Goal: Check status: Check status

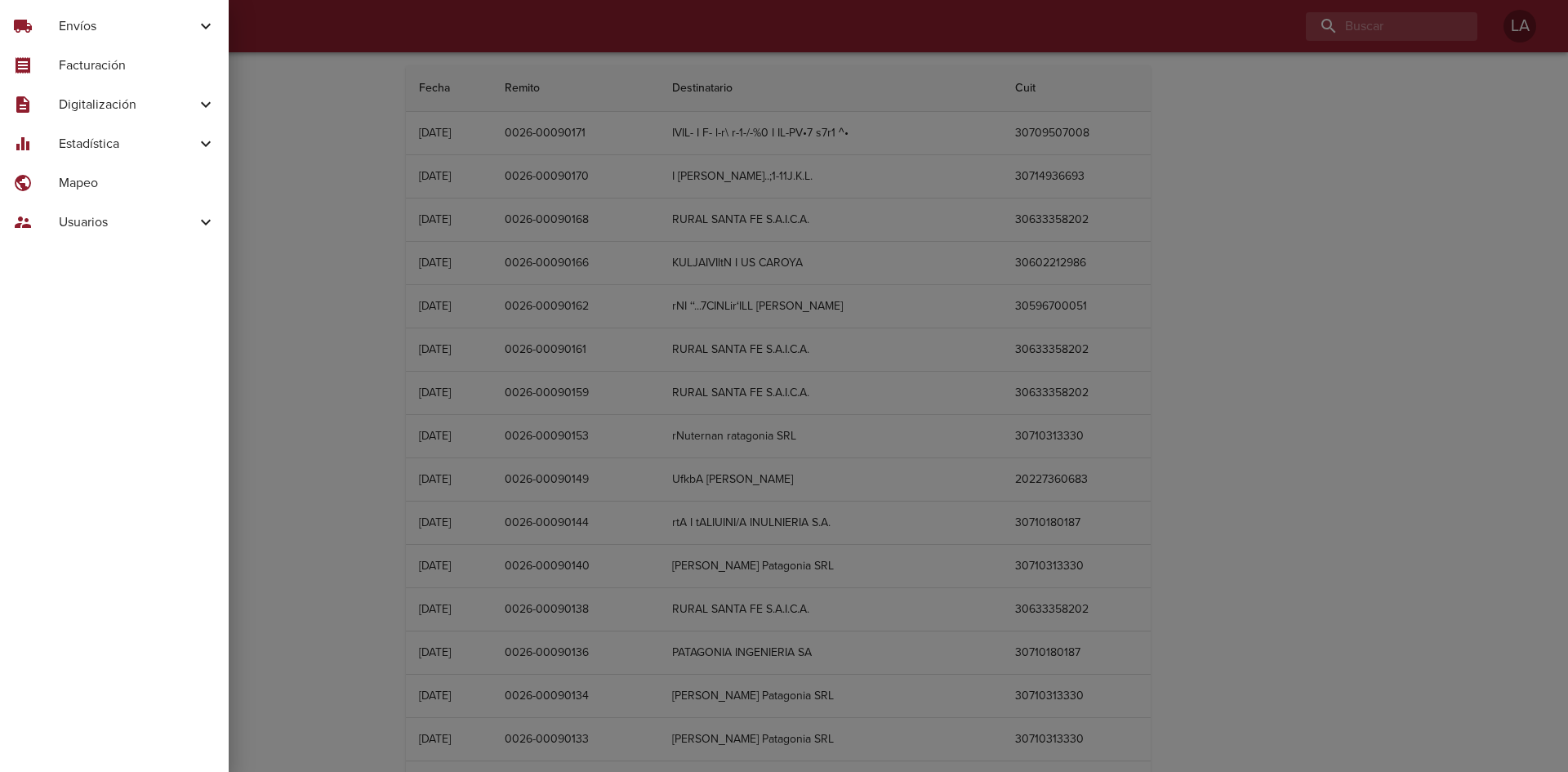
click at [76, 25] on span "Envíos" at bounding box center [127, 26] width 137 height 20
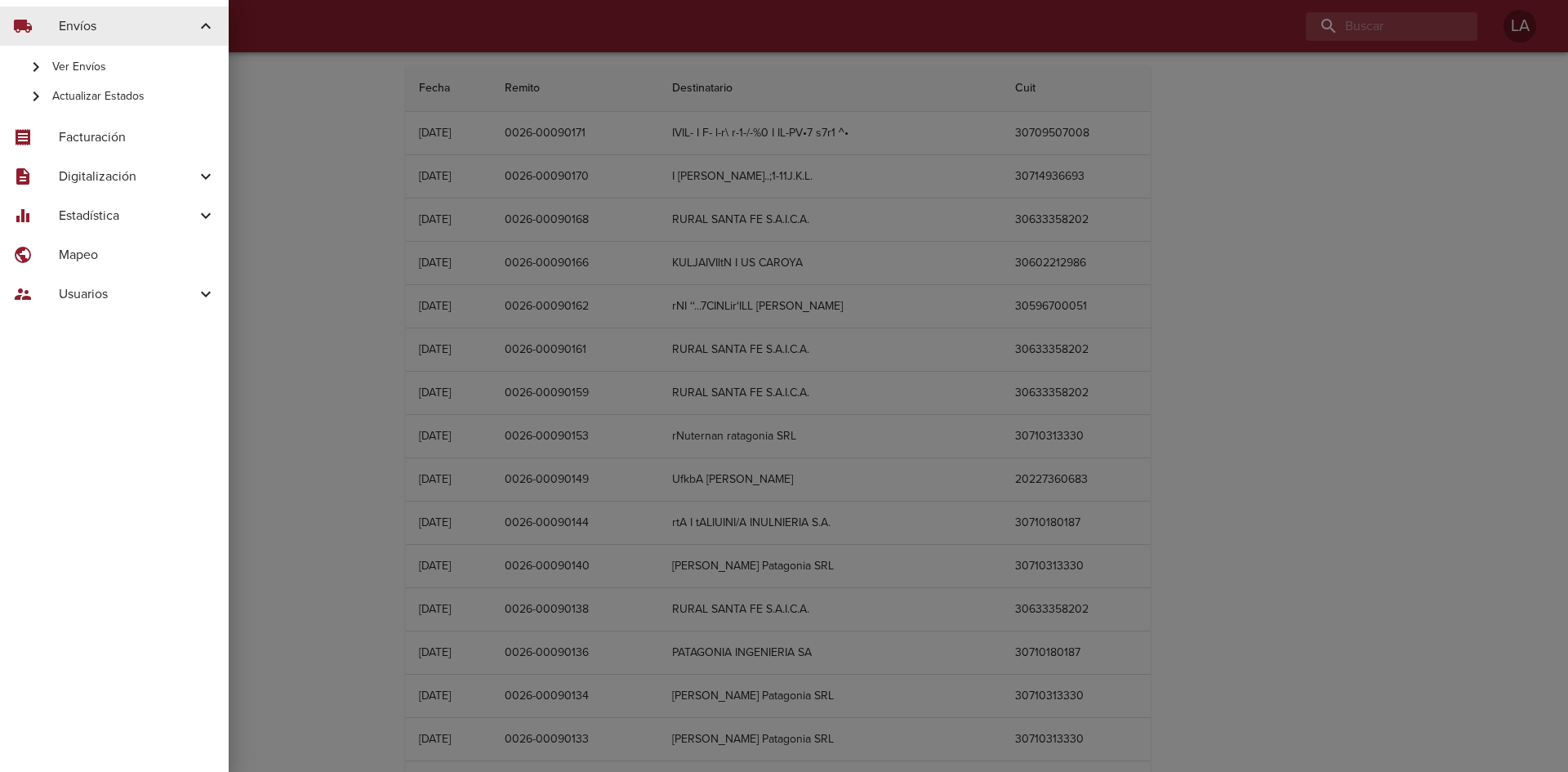
click at [92, 68] on span "Ver Envíos" at bounding box center [134, 66] width 163 height 16
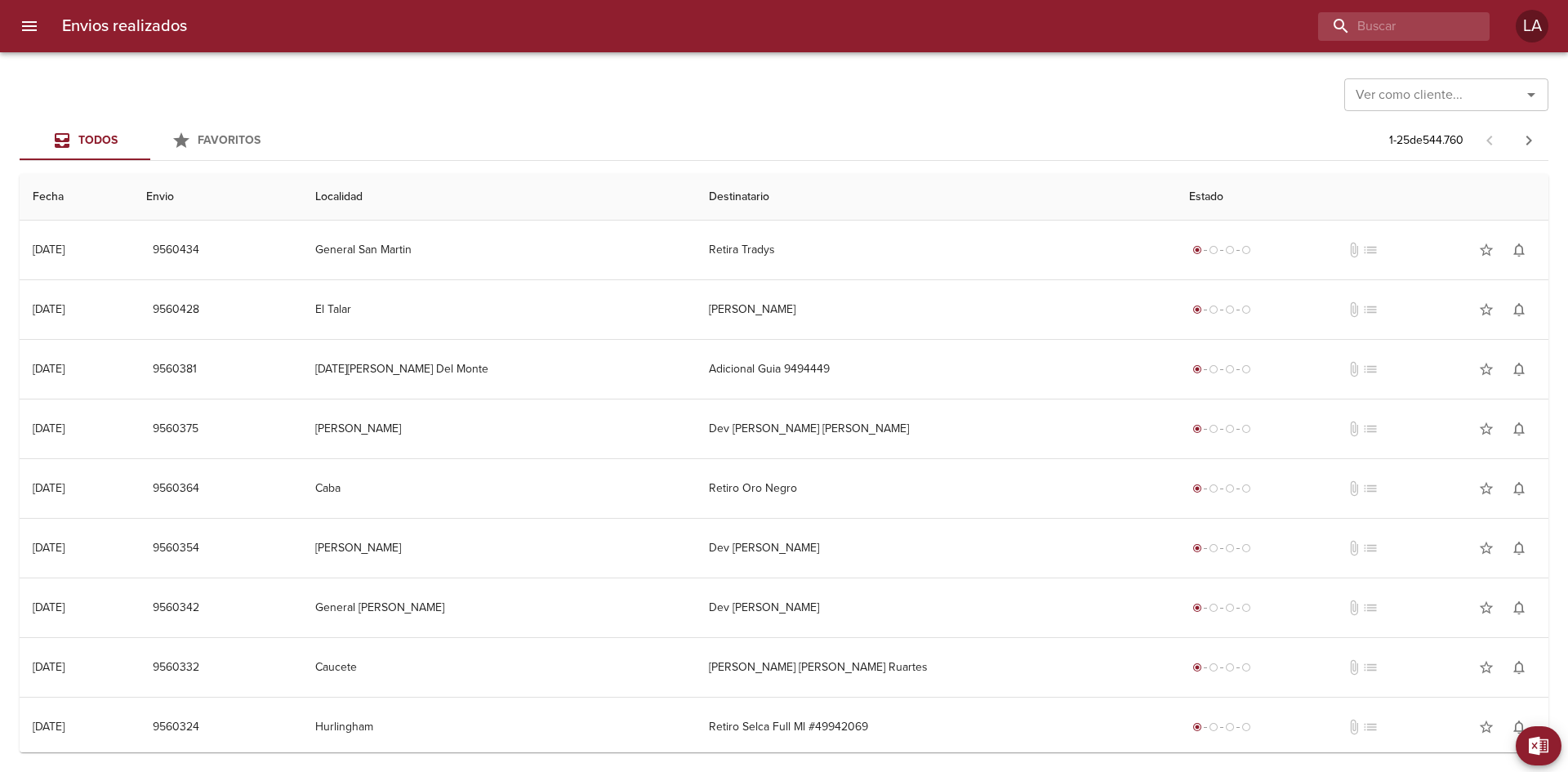
drag, startPoint x: 1399, startPoint y: 75, endPoint x: 1402, endPoint y: 86, distance: 11.4
click at [1399, 75] on div "Ver como cliente... Ver como cliente..." at bounding box center [1447, 93] width 205 height 43
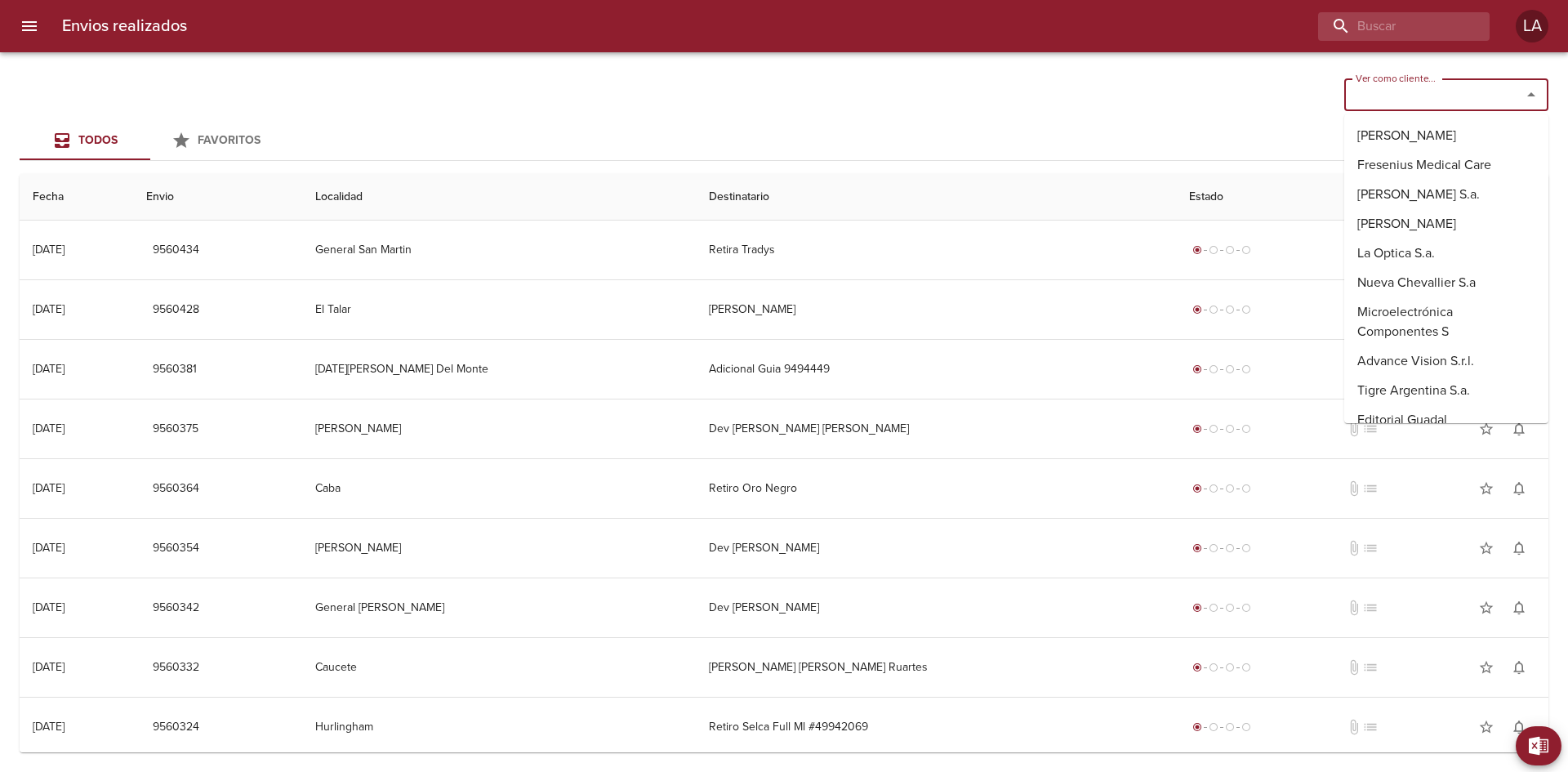
click at [1402, 86] on input "Ver como cliente..." at bounding box center [1422, 95] width 146 height 23
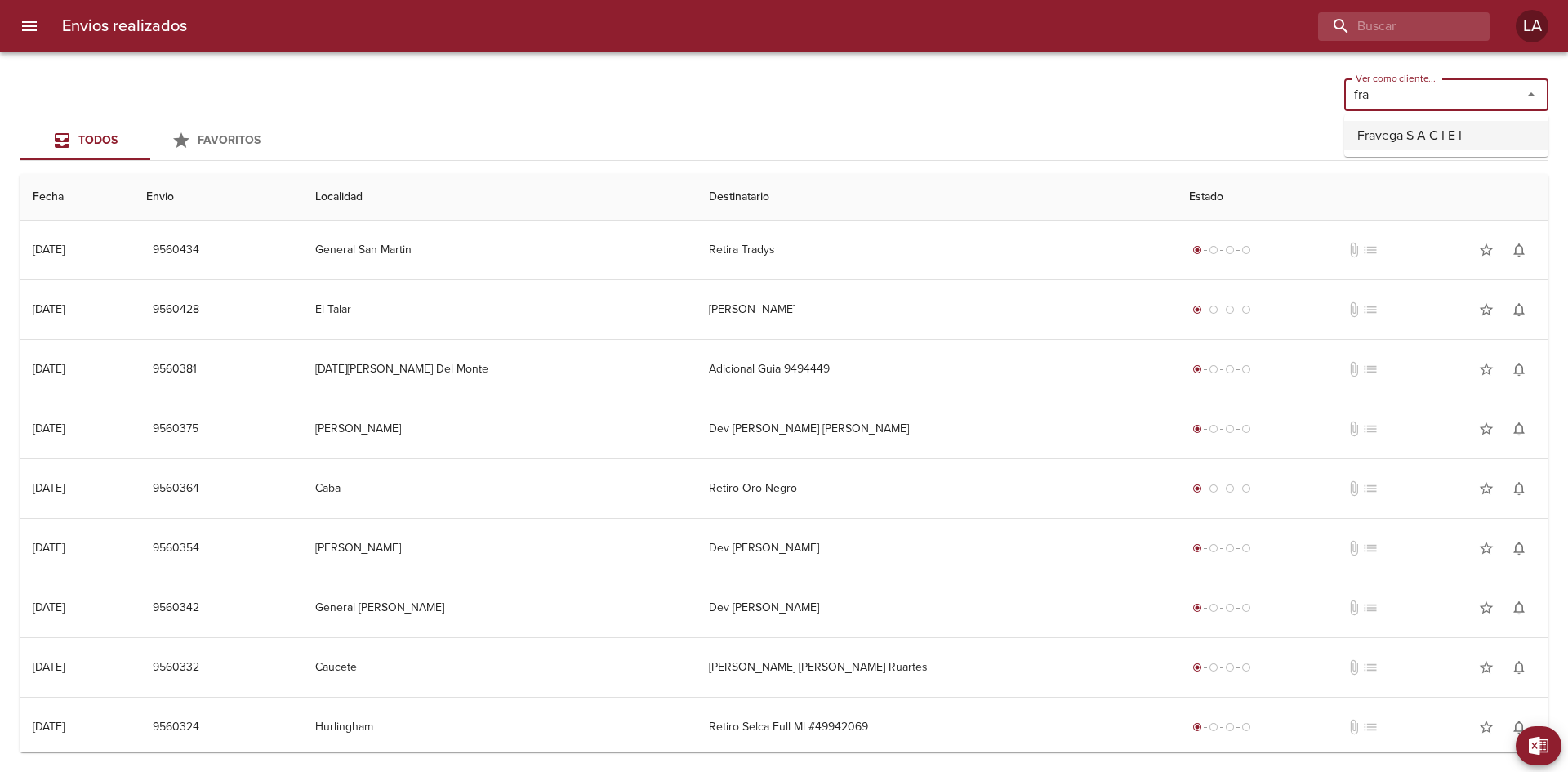
click at [1399, 122] on li "Fravega S A C I E I" at bounding box center [1447, 135] width 205 height 29
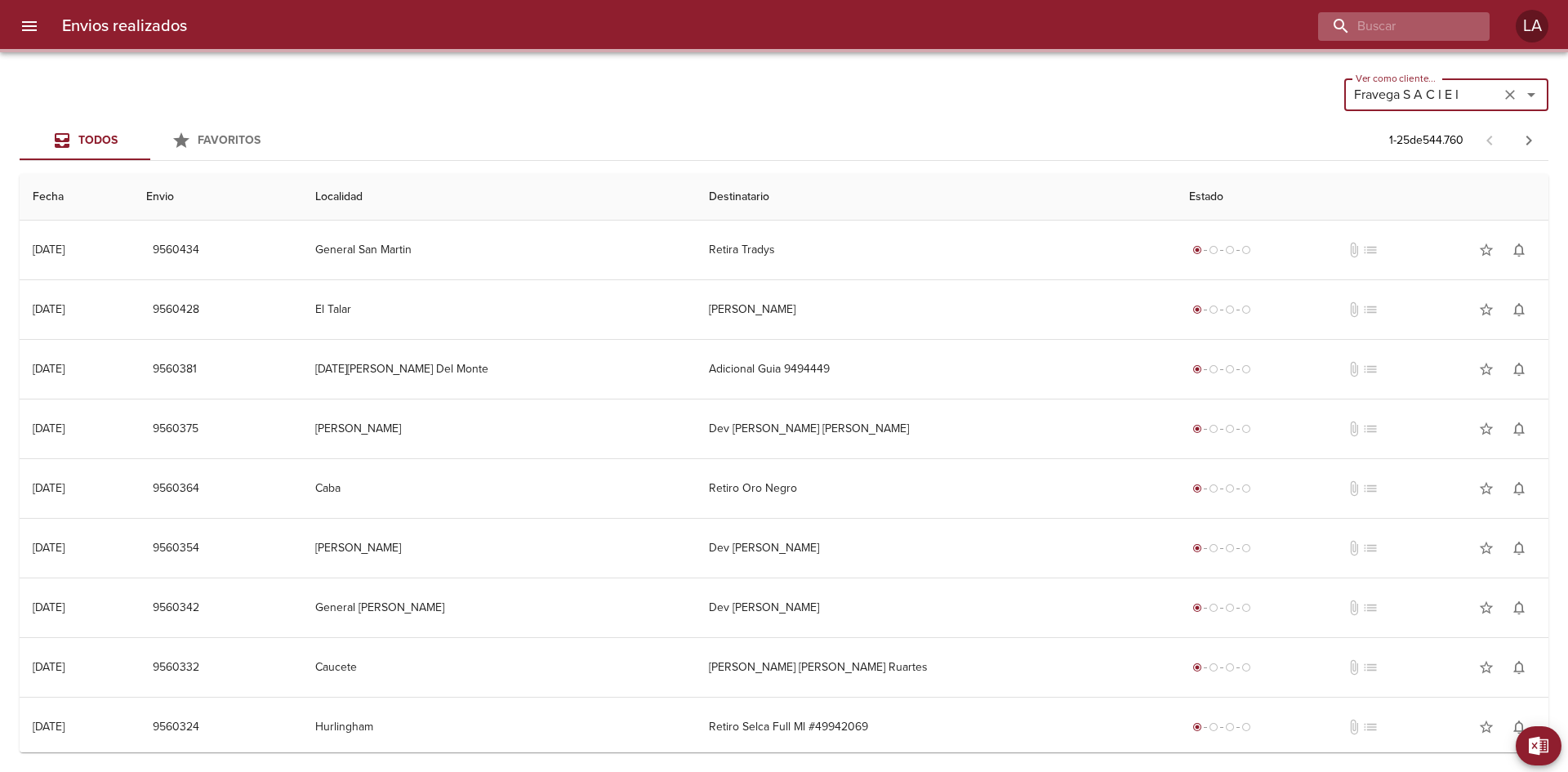
type input "Fravega S A C I E I"
click at [1377, 25] on input "buscar" at bounding box center [1357, 27] width 209 height 28
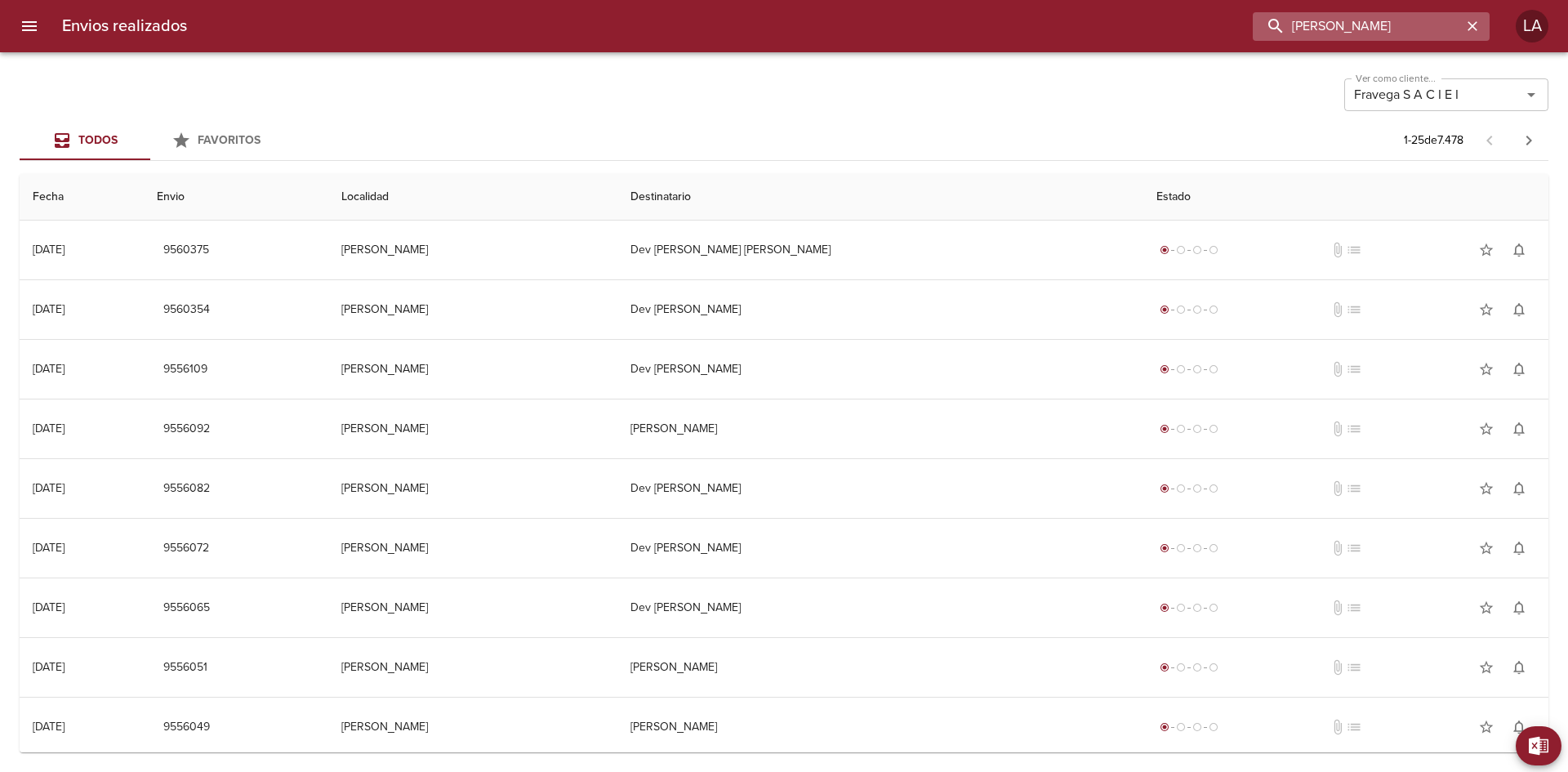
type input "[PERSON_NAME]"
